Goal: Task Accomplishment & Management: Complete application form

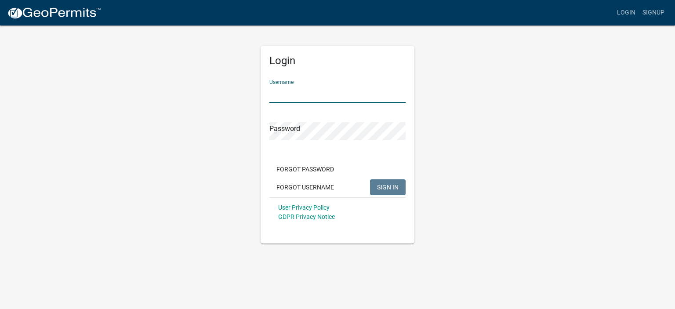
click at [280, 92] on input "Username" at bounding box center [338, 94] width 136 height 18
click at [293, 92] on input "Username" at bounding box center [338, 94] width 136 height 18
click at [281, 96] on input "Username" at bounding box center [338, 94] width 136 height 18
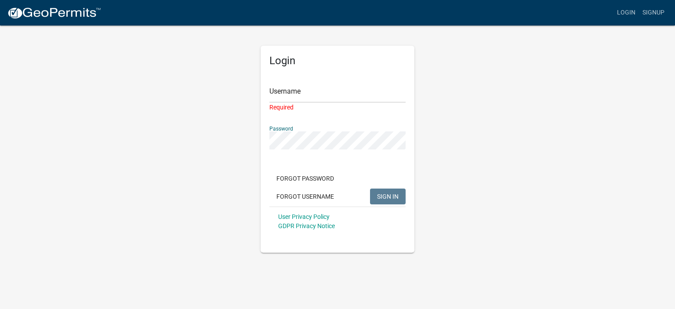
click at [294, 130] on div "Password" at bounding box center [338, 134] width 136 height 30
click at [294, 99] on input "Username" at bounding box center [338, 94] width 136 height 18
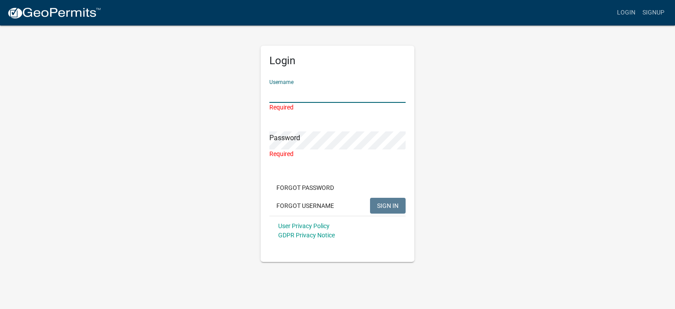
click at [294, 99] on input "Username" at bounding box center [338, 94] width 136 height 18
click at [278, 95] on input "Username" at bounding box center [338, 94] width 136 height 18
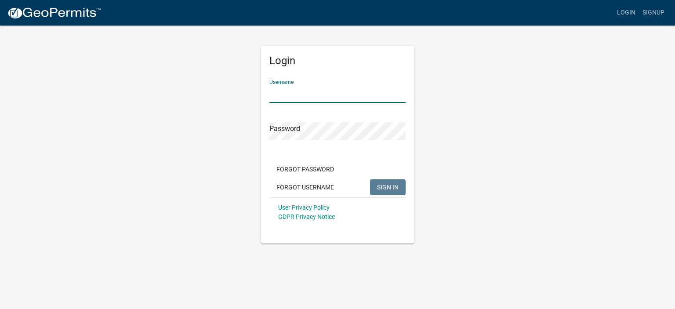
click at [297, 91] on input "Username" at bounding box center [338, 94] width 136 height 18
type input "Gregoryflora"
click at [370, 179] on button "SIGN IN" at bounding box center [388, 187] width 36 height 16
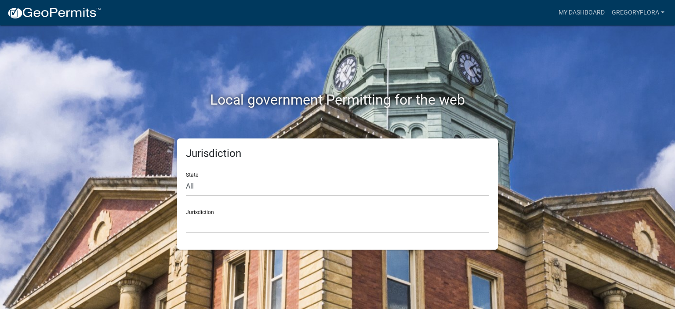
click at [188, 186] on select "All [US_STATE] [US_STATE] [US_STATE] [US_STATE] [US_STATE] [US_STATE] [US_STATE…" at bounding box center [337, 187] width 303 height 18
select select "[US_STATE]"
click at [186, 178] on select "All [US_STATE] [US_STATE] [US_STATE] [US_STATE] [US_STATE] [US_STATE] [US_STATE…" at bounding box center [337, 187] width 303 height 18
click at [202, 223] on select "City of [GEOGRAPHIC_DATA], [US_STATE] City of [GEOGRAPHIC_DATA], [US_STATE] Cit…" at bounding box center [337, 224] width 303 height 18
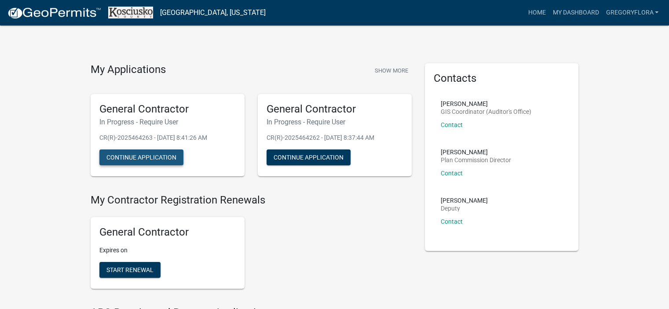
click at [145, 159] on button "Continue Application" at bounding box center [141, 158] width 84 height 16
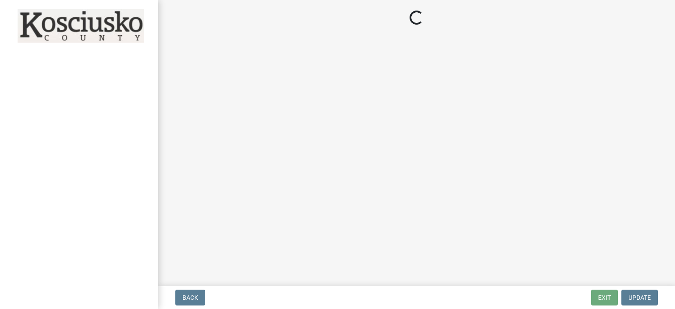
select select "IN"
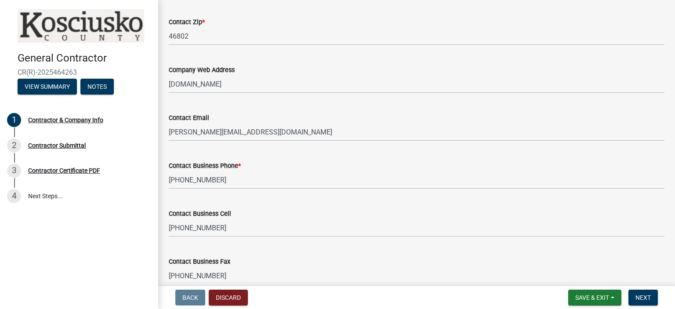
scroll to position [483, 0]
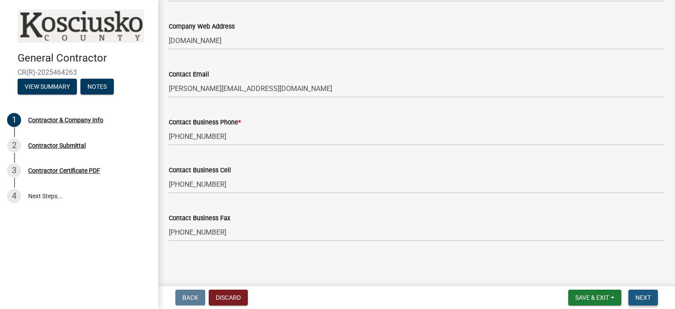
click at [650, 300] on span "Next" at bounding box center [643, 297] width 15 height 7
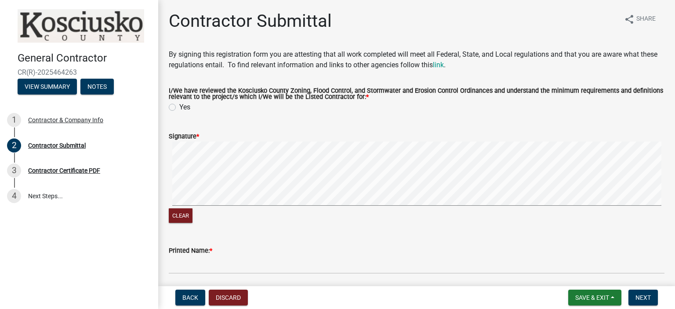
click at [179, 106] on label "Yes" at bounding box center [184, 107] width 11 height 11
click at [179, 106] on input "Yes" at bounding box center [182, 105] width 6 height 6
radio input "true"
click at [648, 297] on span "Next" at bounding box center [643, 297] width 15 height 7
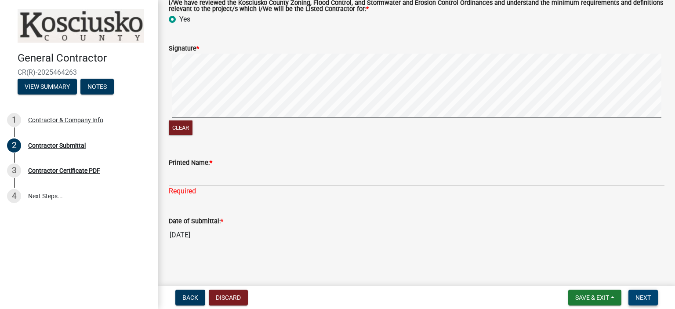
scroll to position [90, 0]
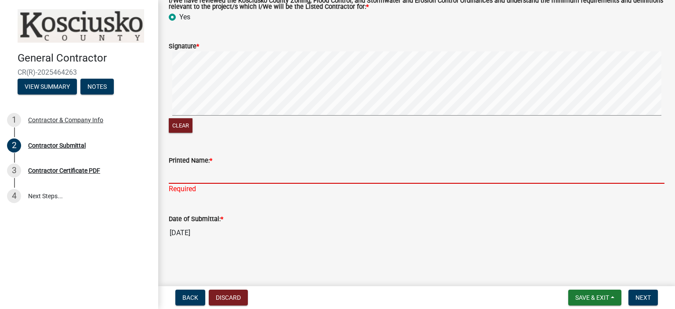
click at [181, 175] on input "Printed Name: *" at bounding box center [417, 175] width 496 height 18
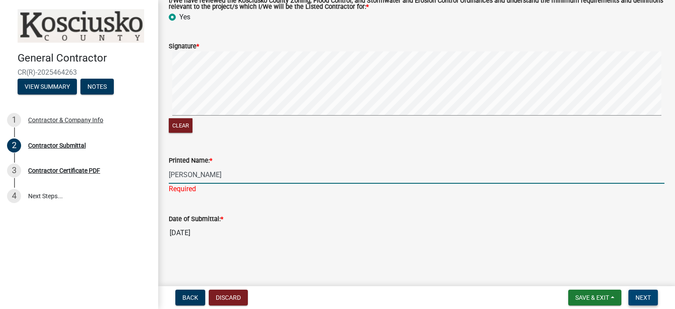
type input "[PERSON_NAME]"
click at [643, 300] on span "Next" at bounding box center [643, 297] width 15 height 7
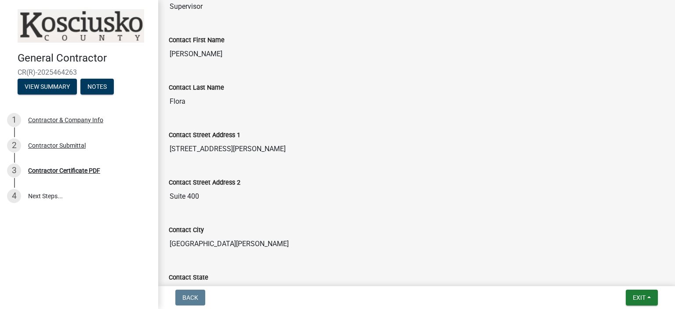
scroll to position [0, 0]
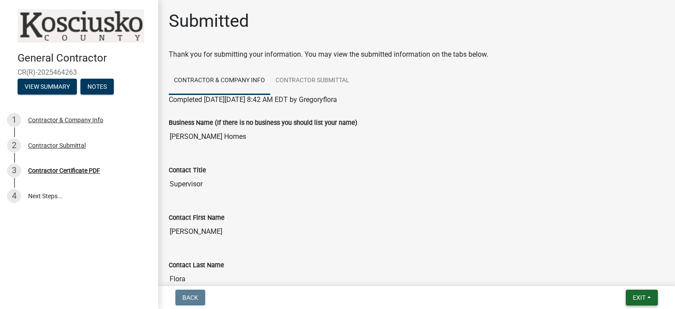
click at [637, 299] on span "Exit" at bounding box center [639, 297] width 13 height 7
click at [610, 254] on button "Save" at bounding box center [623, 253] width 70 height 21
click at [635, 306] on nav "Back Exit Save Save & Exit" at bounding box center [416, 297] width 517 height 23
click at [635, 299] on span "Exit" at bounding box center [639, 297] width 13 height 7
click at [612, 281] on button "Save & Exit" at bounding box center [623, 274] width 70 height 21
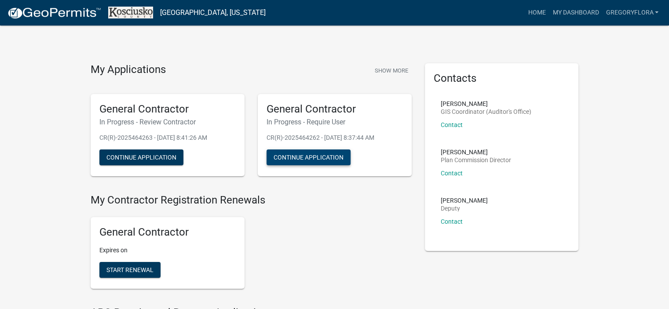
click at [292, 157] on button "Continue Application" at bounding box center [308, 158] width 84 height 16
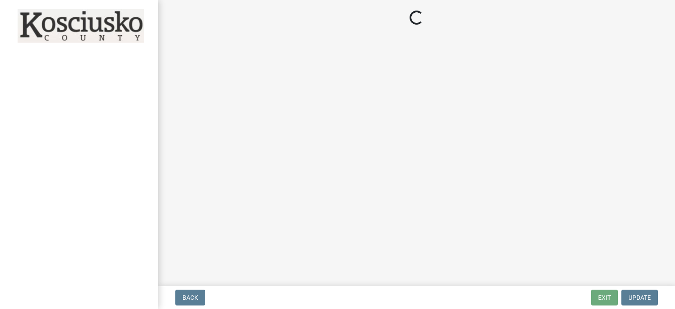
select select "IN"
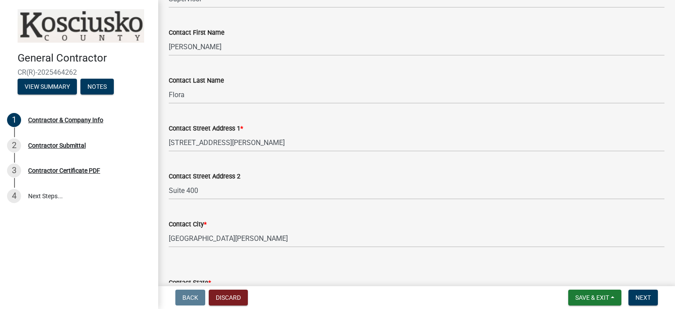
scroll to position [264, 0]
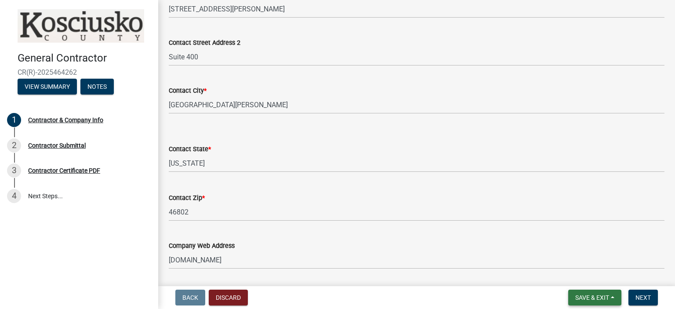
click at [591, 294] on span "Save & Exit" at bounding box center [593, 297] width 34 height 7
click at [566, 252] on button "Save" at bounding box center [586, 253] width 70 height 21
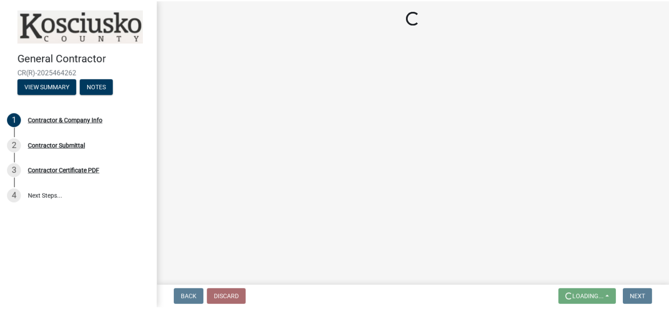
scroll to position [0, 0]
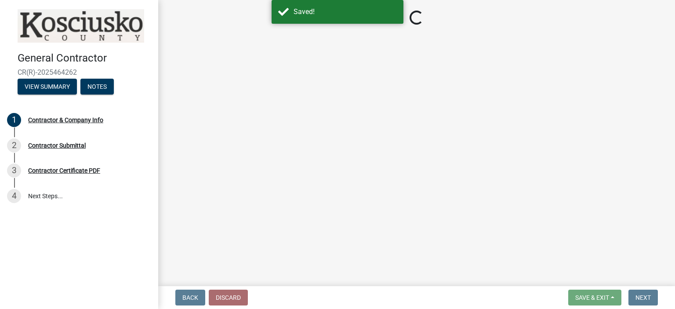
select select "IN"
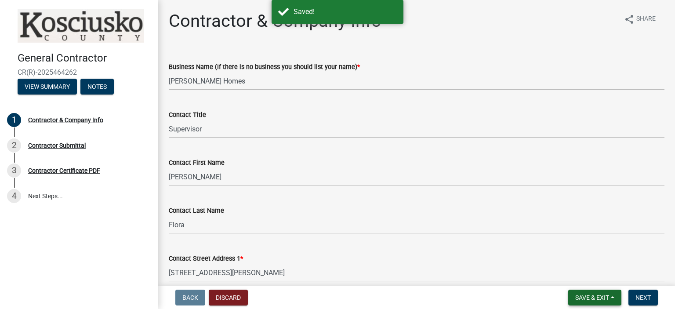
drag, startPoint x: 585, startPoint y: 297, endPoint x: 588, endPoint y: 288, distance: 9.2
click at [584, 297] on span "Save & Exit" at bounding box center [593, 297] width 34 height 7
click at [589, 283] on button "Save & Exit" at bounding box center [586, 274] width 70 height 21
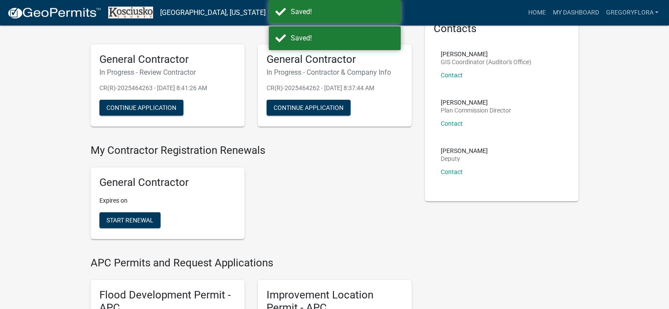
scroll to position [88, 0]
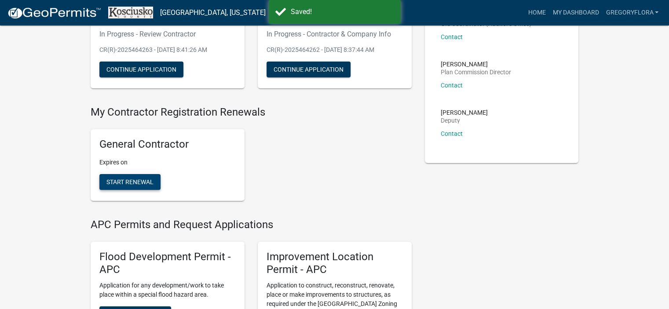
click at [142, 183] on span "Start Renewal" at bounding box center [129, 182] width 47 height 7
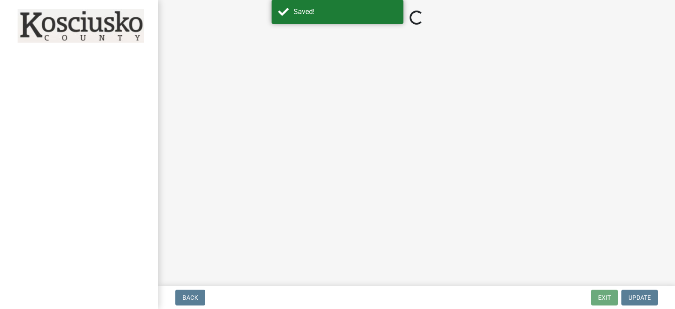
select select "IN"
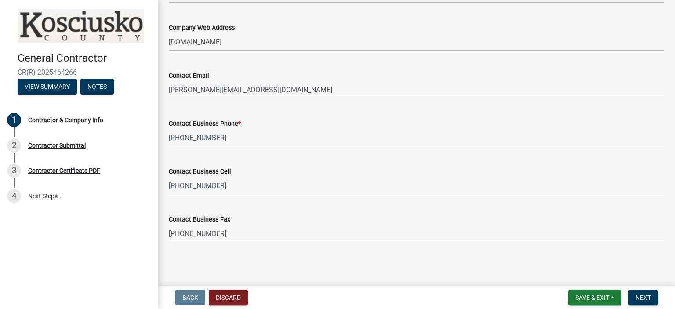
scroll to position [483, 0]
click at [647, 299] on span "Next" at bounding box center [643, 297] width 15 height 7
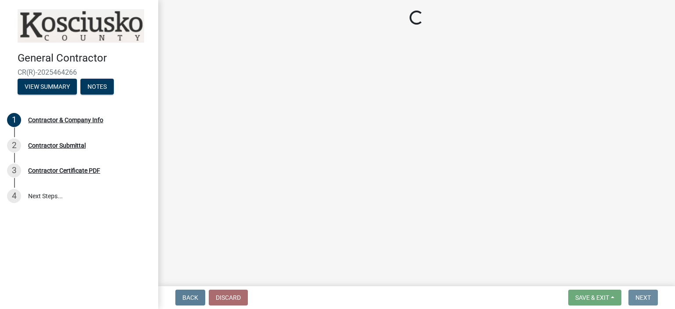
scroll to position [0, 0]
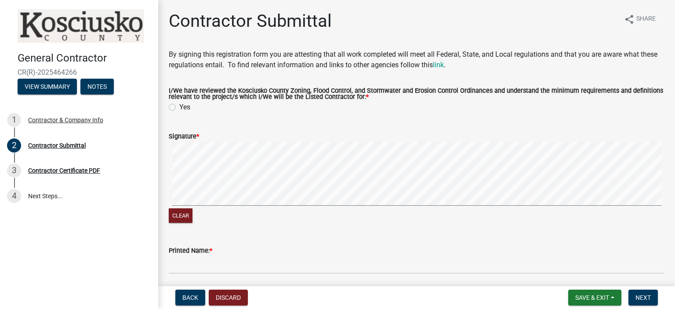
click at [179, 109] on label "Yes" at bounding box center [184, 107] width 11 height 11
click at [179, 108] on input "Yes" at bounding box center [182, 105] width 6 height 6
radio input "true"
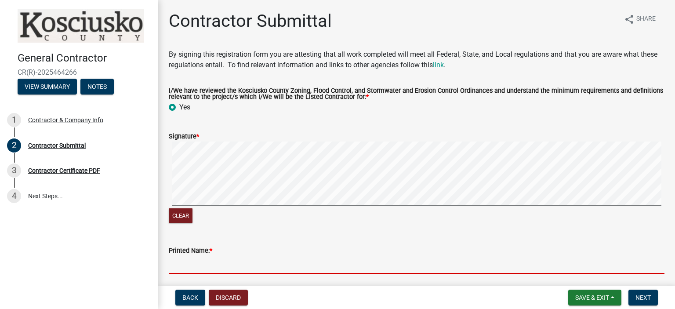
click at [227, 269] on input "Printed Name: *" at bounding box center [417, 265] width 496 height 18
type input "[PERSON_NAME]"
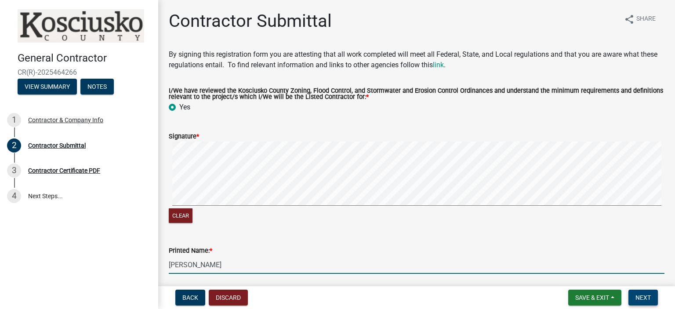
click at [650, 299] on span "Next" at bounding box center [643, 297] width 15 height 7
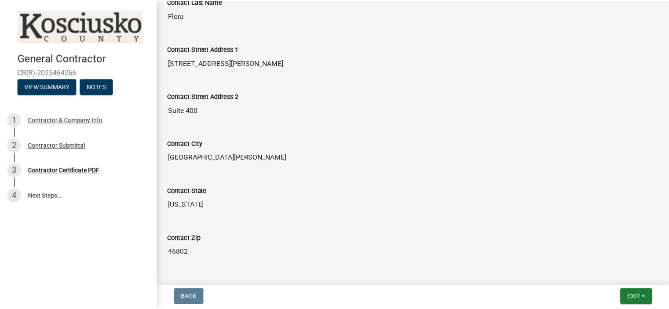
scroll to position [529, 0]
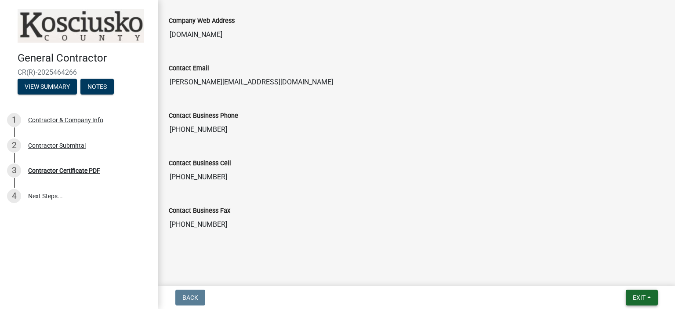
click at [635, 298] on span "Exit" at bounding box center [639, 297] width 13 height 7
click at [624, 279] on button "Save & Exit" at bounding box center [623, 274] width 70 height 21
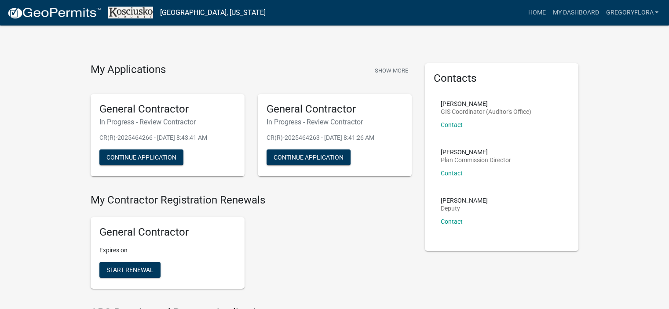
scroll to position [132, 0]
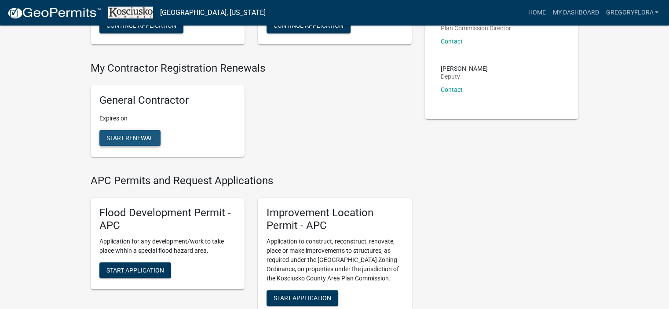
click at [106, 135] on button "Start Renewal" at bounding box center [129, 138] width 61 height 16
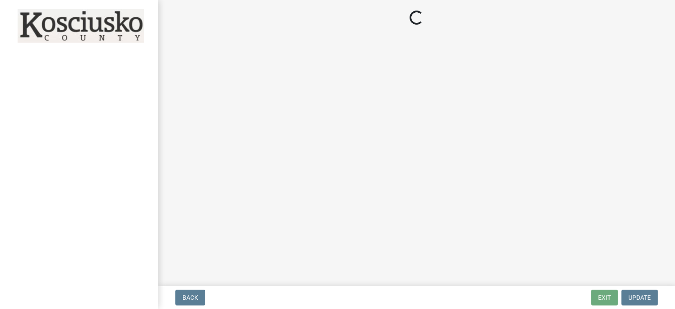
select select "IN"
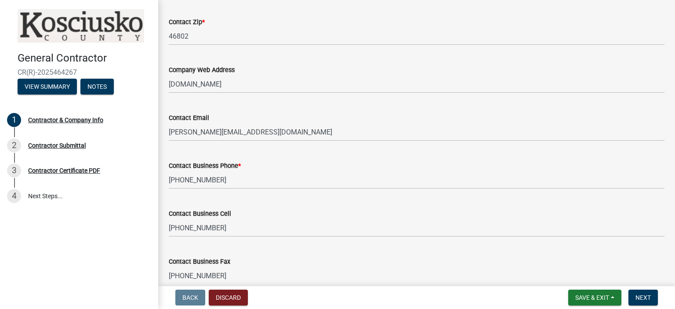
scroll to position [483, 0]
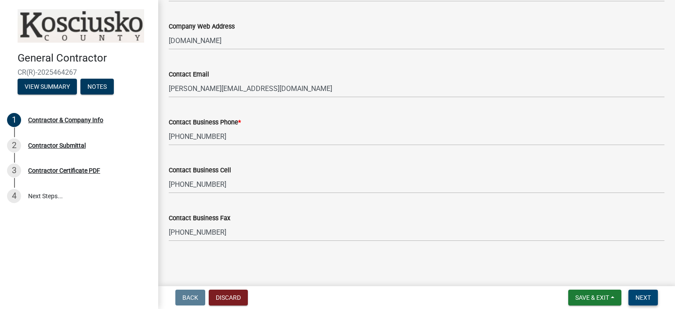
click at [637, 294] on span "Next" at bounding box center [643, 297] width 15 height 7
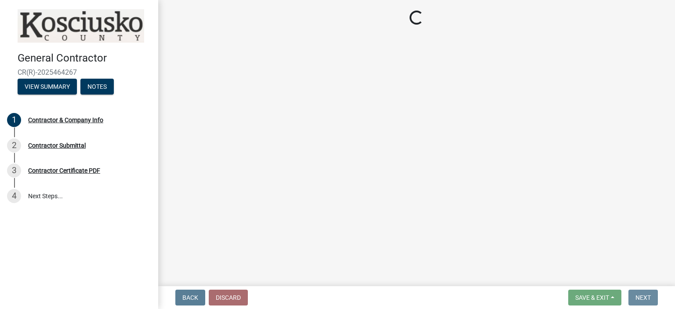
scroll to position [0, 0]
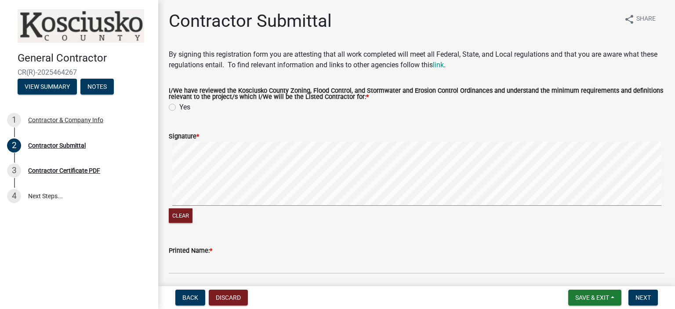
click at [186, 110] on label "Yes" at bounding box center [184, 107] width 11 height 11
click at [185, 108] on input "Yes" at bounding box center [182, 105] width 6 height 6
radio input "true"
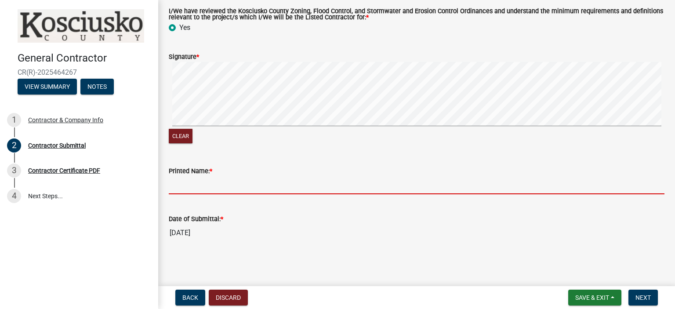
click at [182, 191] on input "Printed Name: *" at bounding box center [417, 185] width 496 height 18
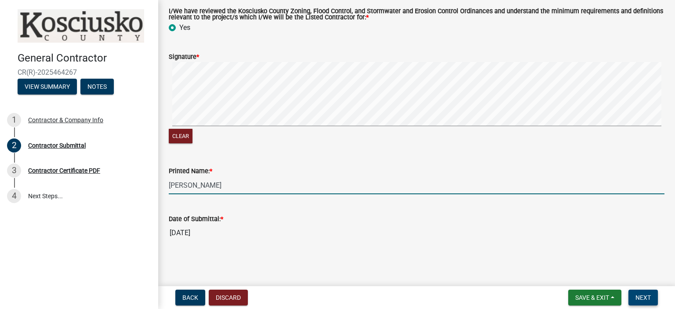
type input "[PERSON_NAME]"
click at [635, 298] on button "Next" at bounding box center [643, 298] width 29 height 16
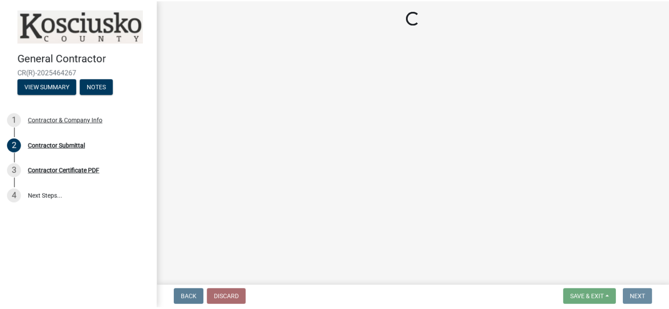
scroll to position [0, 0]
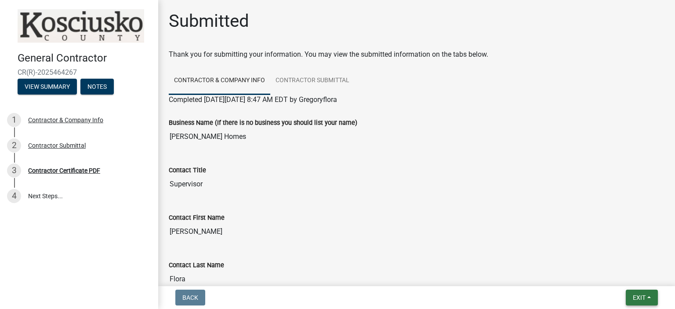
click at [632, 298] on button "Exit" at bounding box center [642, 298] width 32 height 16
click at [621, 275] on button "Save & Exit" at bounding box center [623, 274] width 70 height 21
